Goal: Task Accomplishment & Management: Use online tool/utility

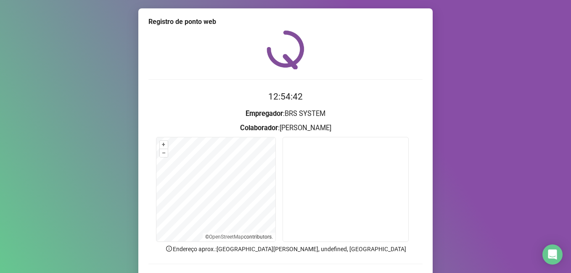
scroll to position [55, 0]
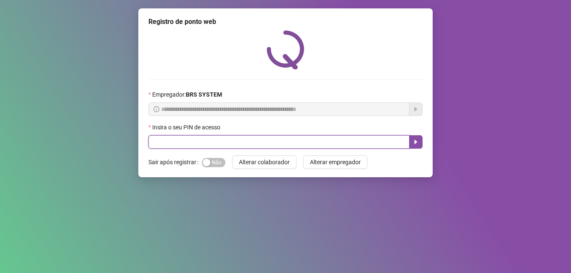
click at [179, 139] on input "text" at bounding box center [278, 141] width 261 height 13
type input "*****"
click at [416, 139] on icon "caret-right" at bounding box center [416, 142] width 7 height 7
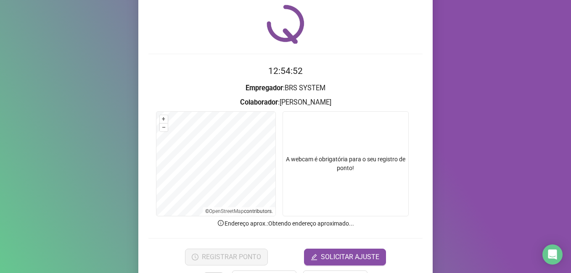
scroll to position [55, 0]
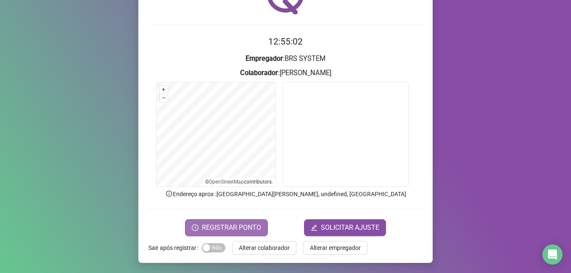
click at [239, 229] on span "REGISTRAR PONTO" at bounding box center [231, 228] width 59 height 10
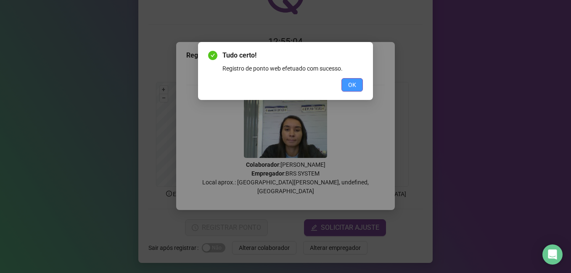
click at [351, 81] on span "OK" at bounding box center [352, 84] width 8 height 9
